Goal: Task Accomplishment & Management: Manage account settings

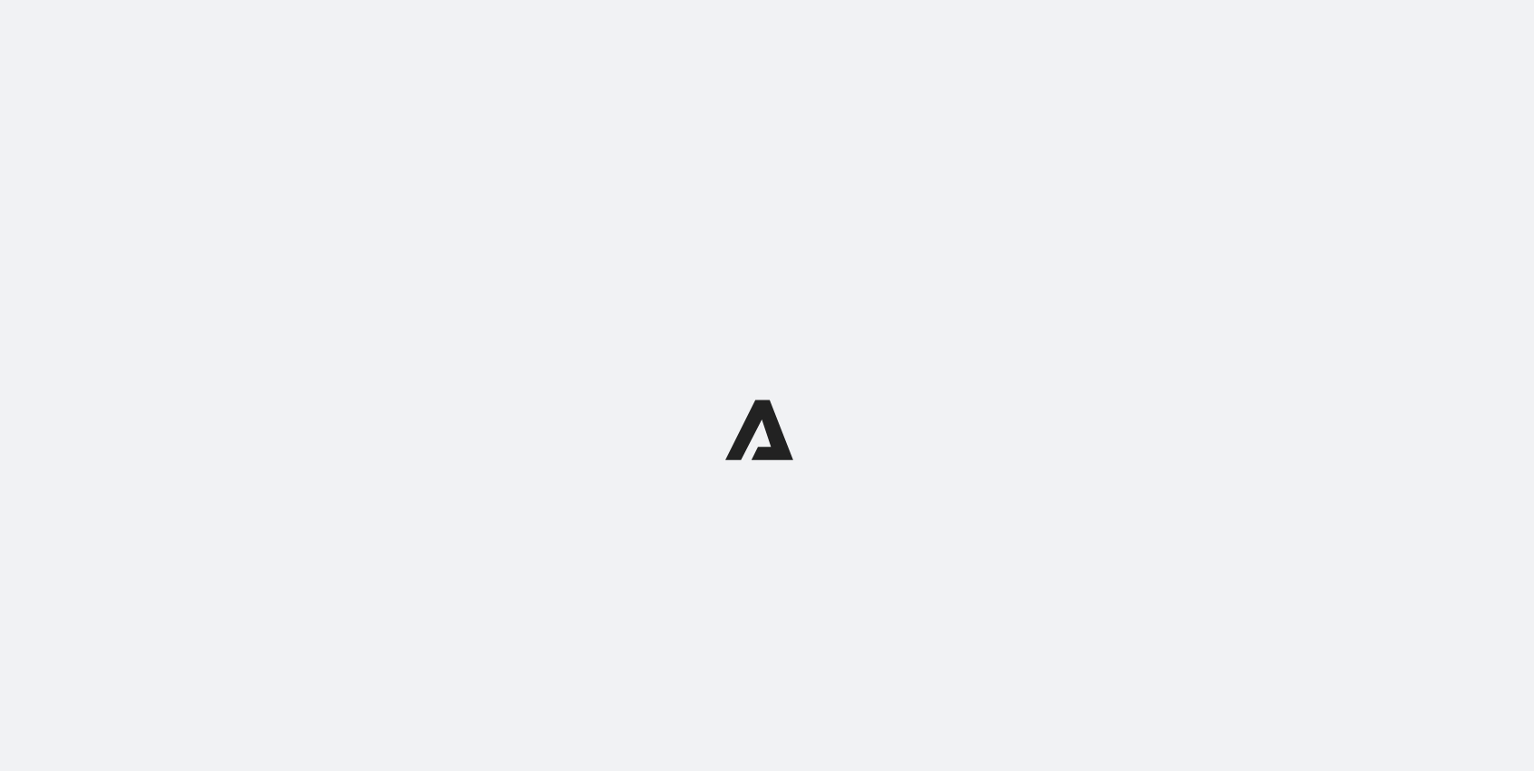
click at [1146, 226] on div at bounding box center [767, 429] width 1534 height 858
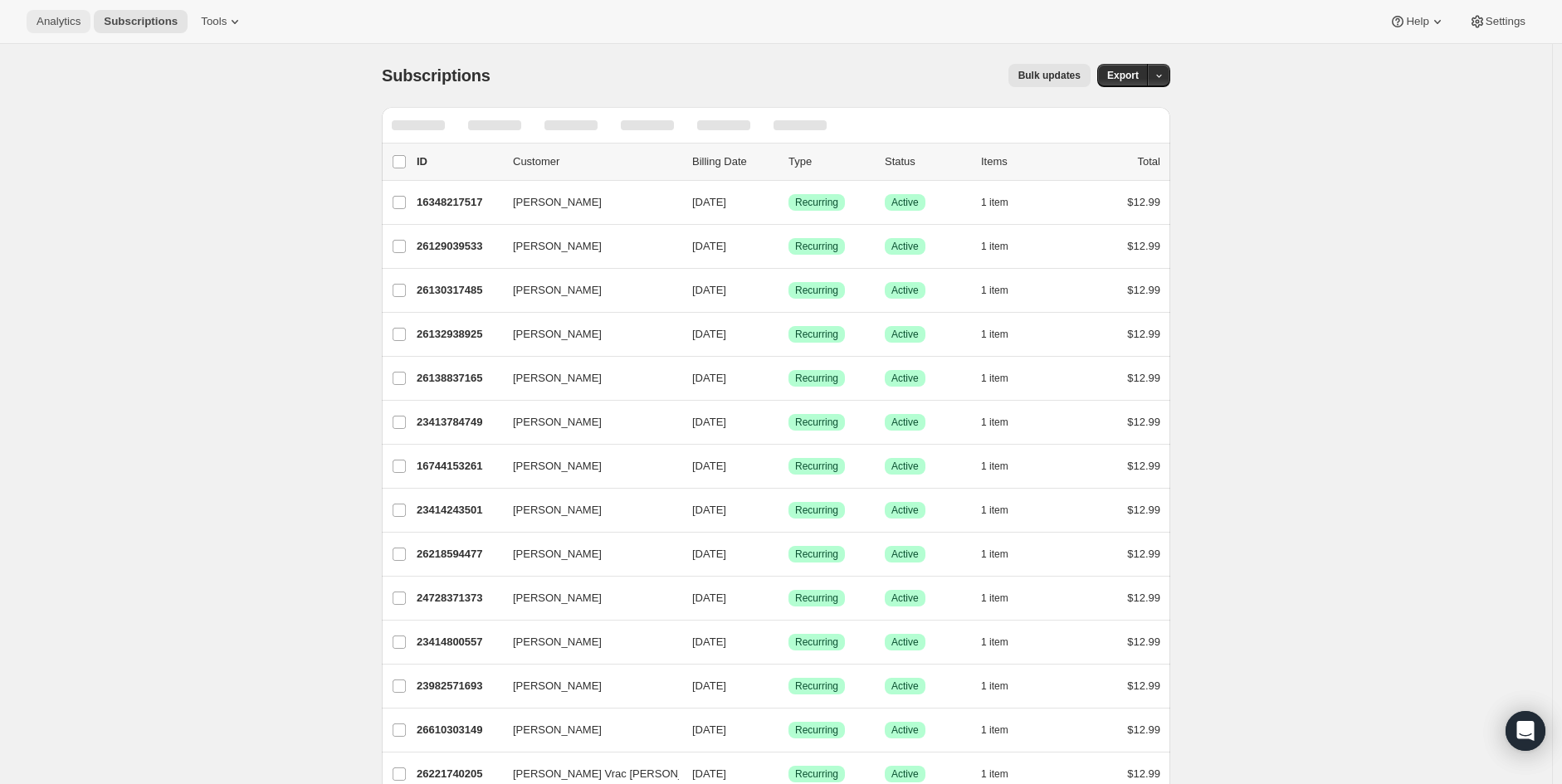
click at [49, 31] on button "Analytics" at bounding box center [59, 21] width 64 height 23
click at [126, 22] on span "Subscriptions" at bounding box center [140, 21] width 74 height 13
